Goal: Transaction & Acquisition: Purchase product/service

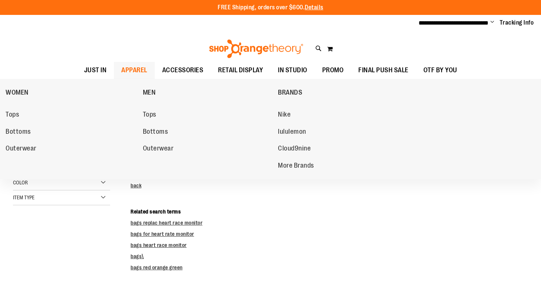
click at [129, 70] on span "APPAREL" at bounding box center [134, 70] width 26 height 17
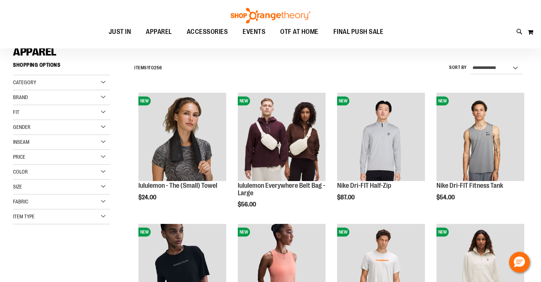
scroll to position [64, 0]
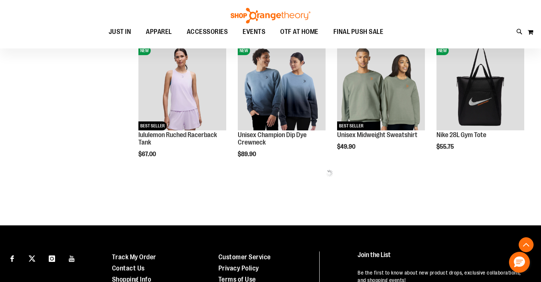
scroll to position [400, 0]
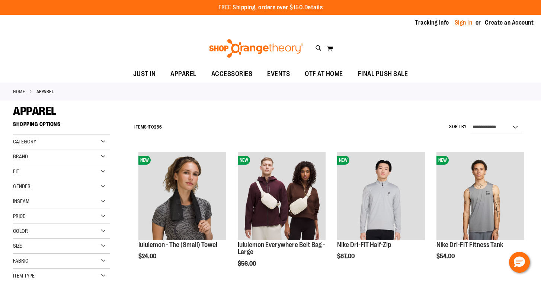
click at [464, 22] on link "Sign In" at bounding box center [464, 23] width 18 height 8
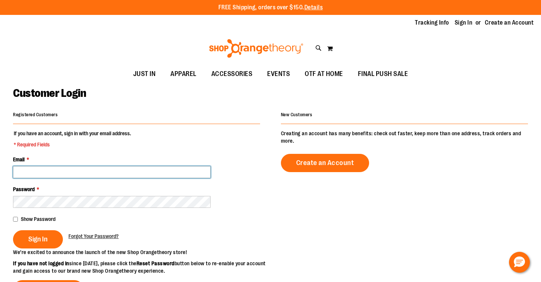
click at [35, 173] on input "Email *" at bounding box center [112, 172] width 198 height 12
paste input "**********"
type input "**********"
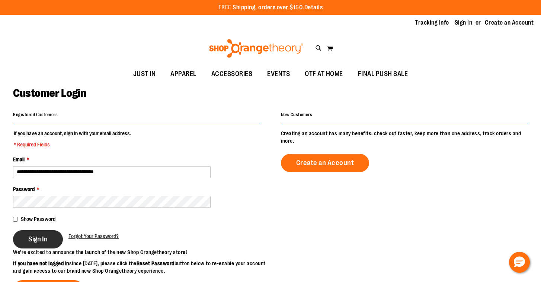
click at [35, 239] on span "Sign In" at bounding box center [37, 239] width 19 height 8
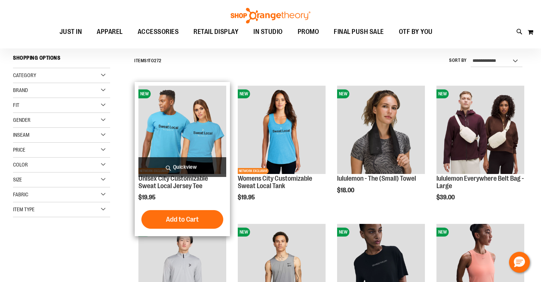
scroll to position [81, 0]
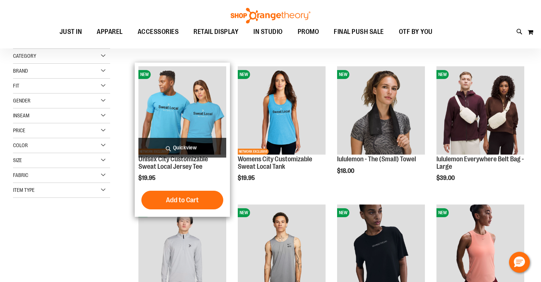
click at [180, 148] on span "Quickview" at bounding box center [182, 148] width 88 height 20
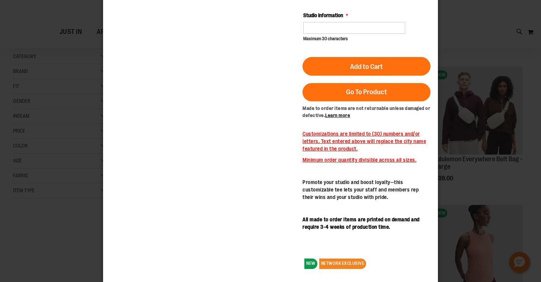
scroll to position [0, 0]
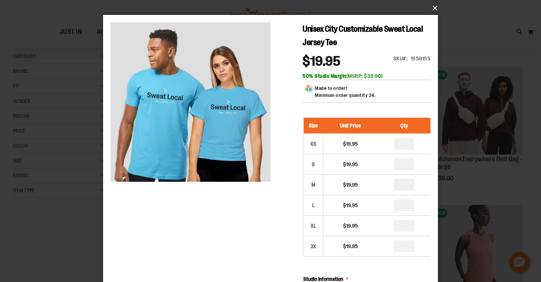
click at [434, 6] on button "×" at bounding box center [272, 8] width 335 height 16
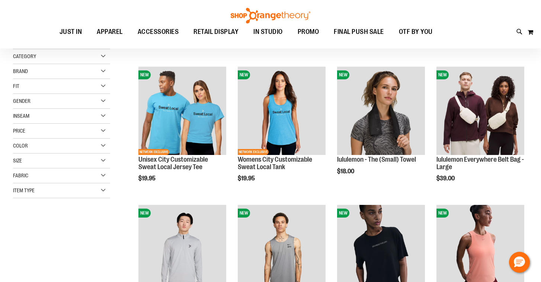
scroll to position [81, 0]
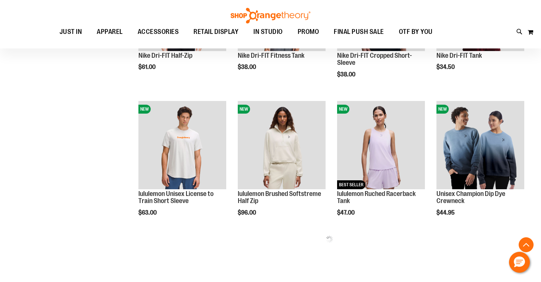
scroll to position [330, 0]
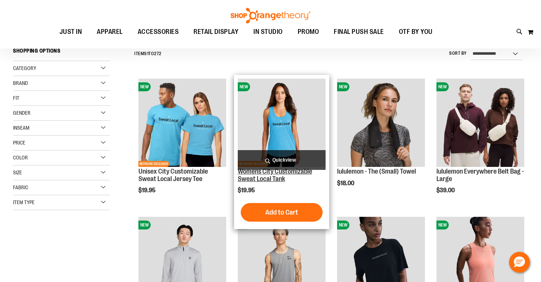
scroll to position [69, 0]
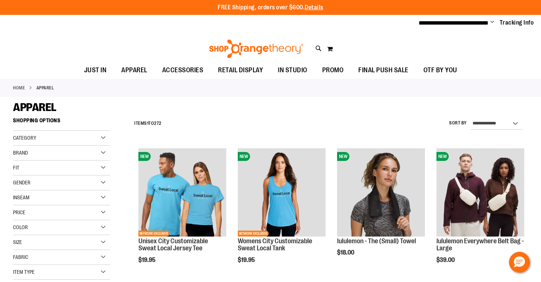
click at [315, 48] on div "Toggle Nav Search Popular Suggestions Advanced Search" at bounding box center [270, 47] width 541 height 30
click at [319, 48] on icon at bounding box center [319, 48] width 6 height 9
click at [65, 40] on input "******" at bounding box center [271, 42] width 428 height 25
type input "*********"
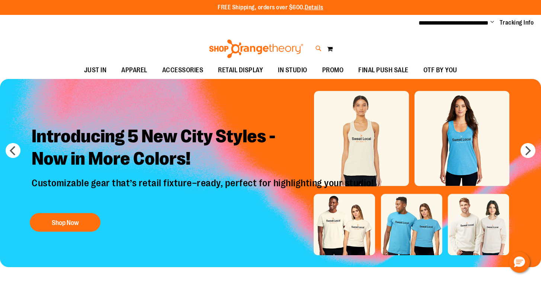
click at [317, 48] on icon at bounding box center [319, 48] width 6 height 9
type input "*********"
click at [492, 22] on span "Change" at bounding box center [492, 22] width 4 height 7
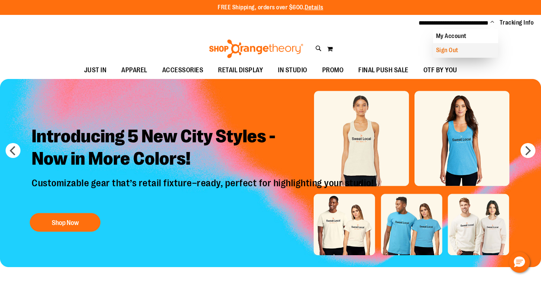
click at [459, 49] on link "Sign Out" at bounding box center [465, 50] width 65 height 14
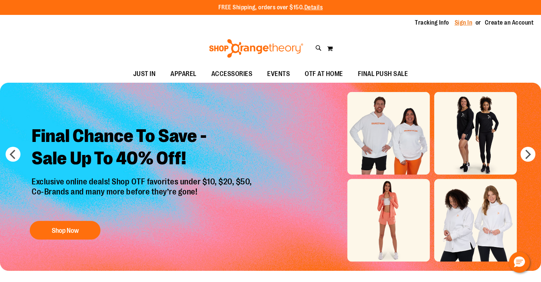
click at [463, 23] on link "Sign In" at bounding box center [464, 23] width 18 height 8
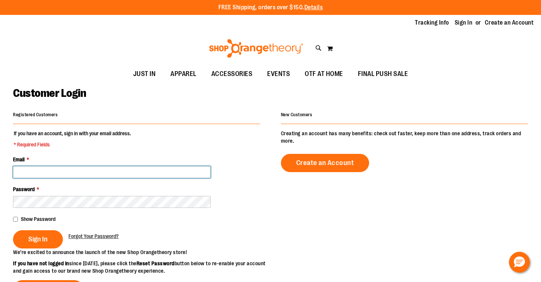
click at [34, 171] on input "Email *" at bounding box center [112, 172] width 198 height 12
paste input "**********"
type input "**********"
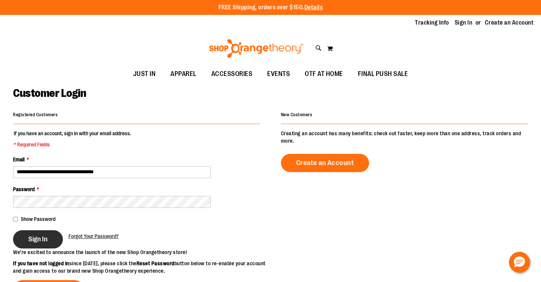
click at [35, 240] on span "Sign In" at bounding box center [37, 239] width 19 height 8
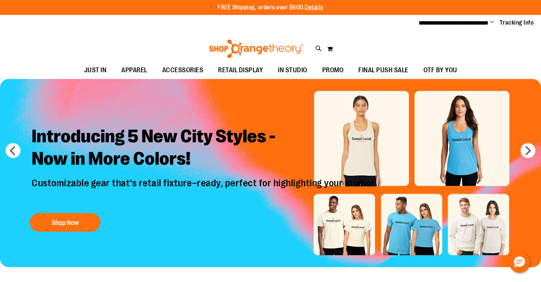
click at [461, 151] on img "Slide 1 of 8" at bounding box center [270, 173] width 541 height 188
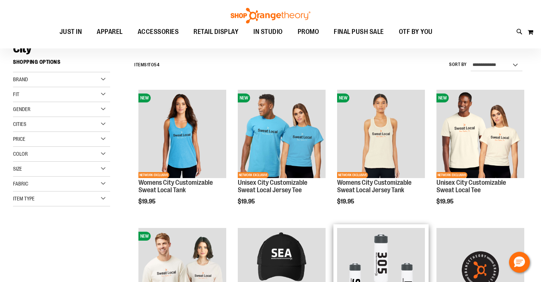
scroll to position [47, 0]
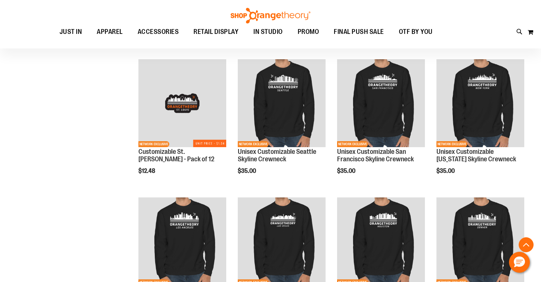
scroll to position [647, 0]
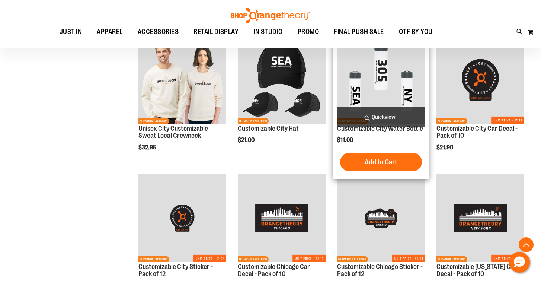
scroll to position [138, 0]
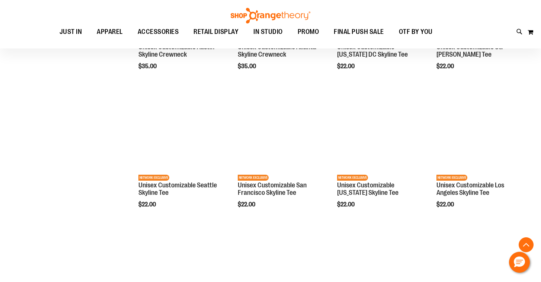
scroll to position [1048, 0]
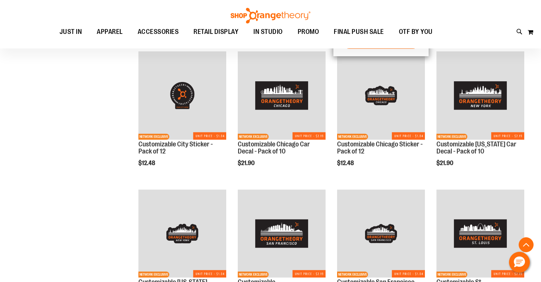
scroll to position [77, 0]
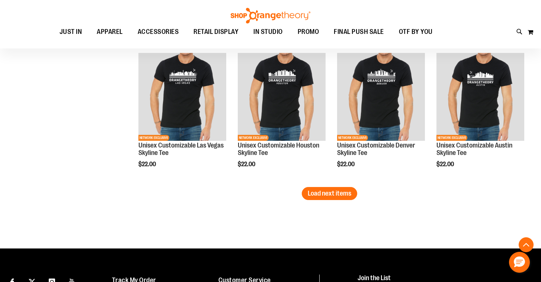
scroll to position [1201, 0]
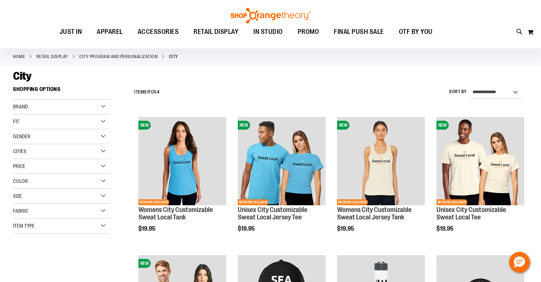
scroll to position [35, 0]
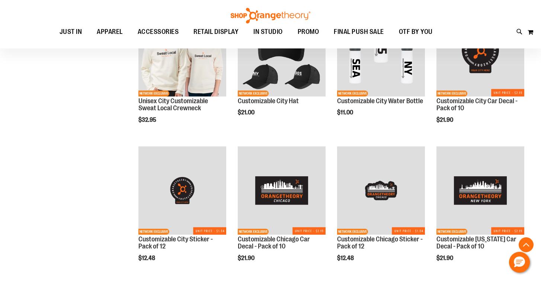
scroll to position [119, 0]
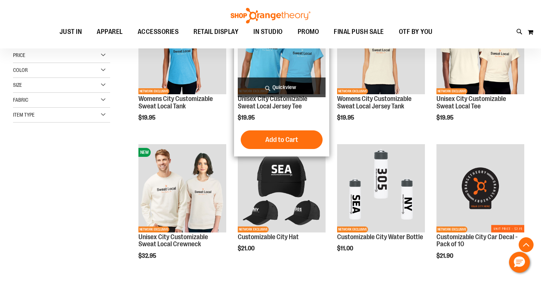
scroll to position [143, 0]
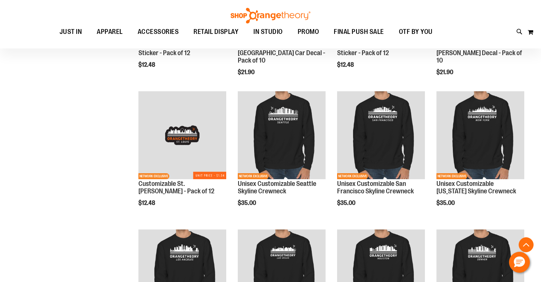
scroll to position [633, 0]
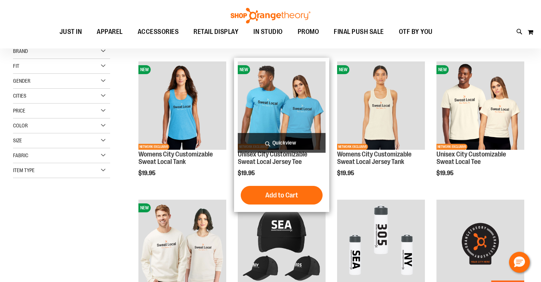
scroll to position [85, 0]
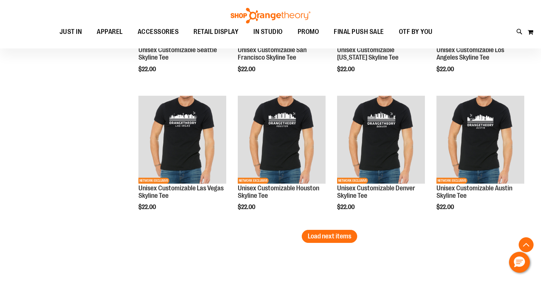
scroll to position [1157, 0]
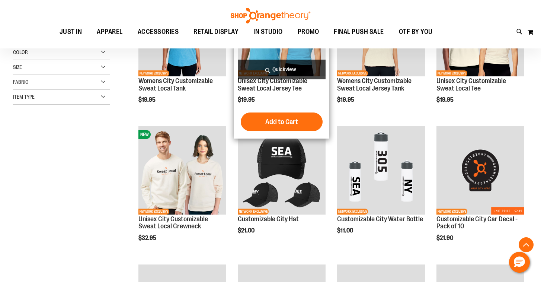
scroll to position [110, 0]
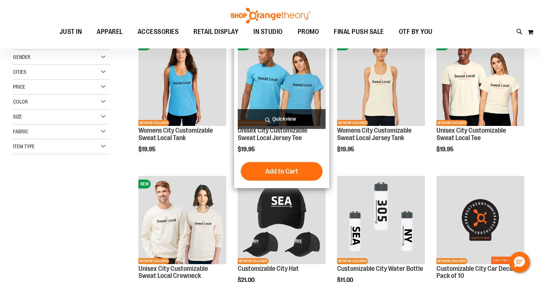
click at [285, 118] on span "Quickview" at bounding box center [282, 119] width 88 height 20
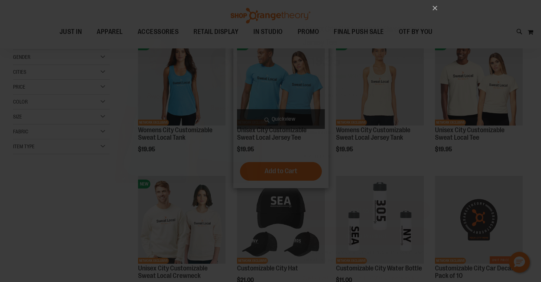
scroll to position [0, 0]
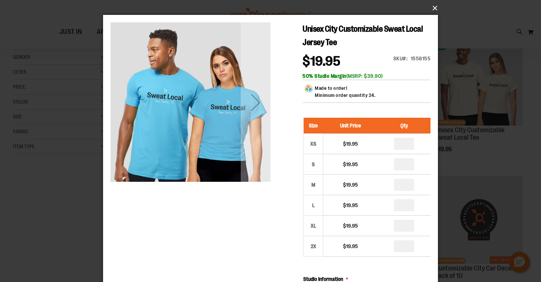
click at [435, 8] on button "×" at bounding box center [272, 8] width 335 height 16
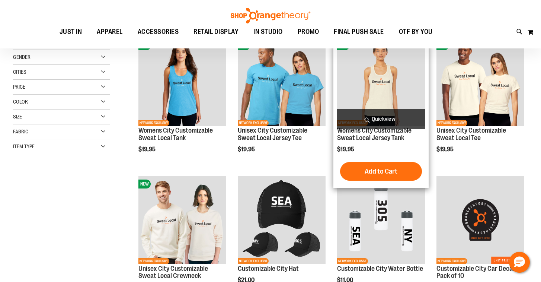
click at [386, 120] on span "Quickview" at bounding box center [381, 119] width 88 height 20
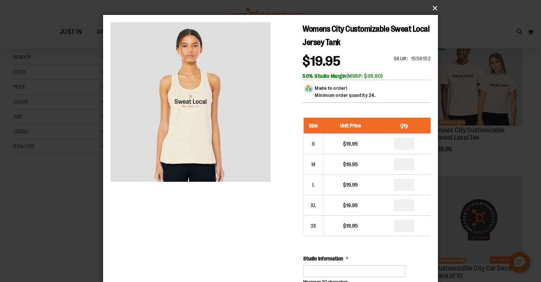
click at [435, 7] on button "×" at bounding box center [272, 8] width 335 height 16
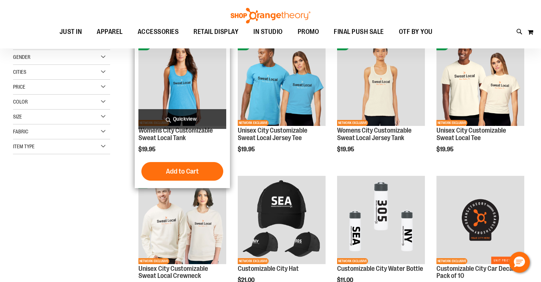
click at [181, 119] on span "Quickview" at bounding box center [182, 119] width 88 height 20
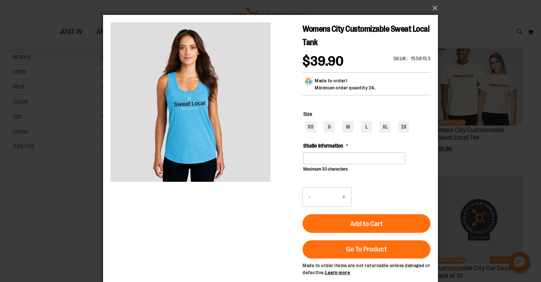
click at [311, 196] on button "-" at bounding box center [309, 197] width 13 height 19
click at [345, 198] on button "+" at bounding box center [343, 197] width 15 height 19
type input "**"
click at [434, 7] on button "×" at bounding box center [272, 8] width 335 height 16
